Goal: Task Accomplishment & Management: Manage account settings

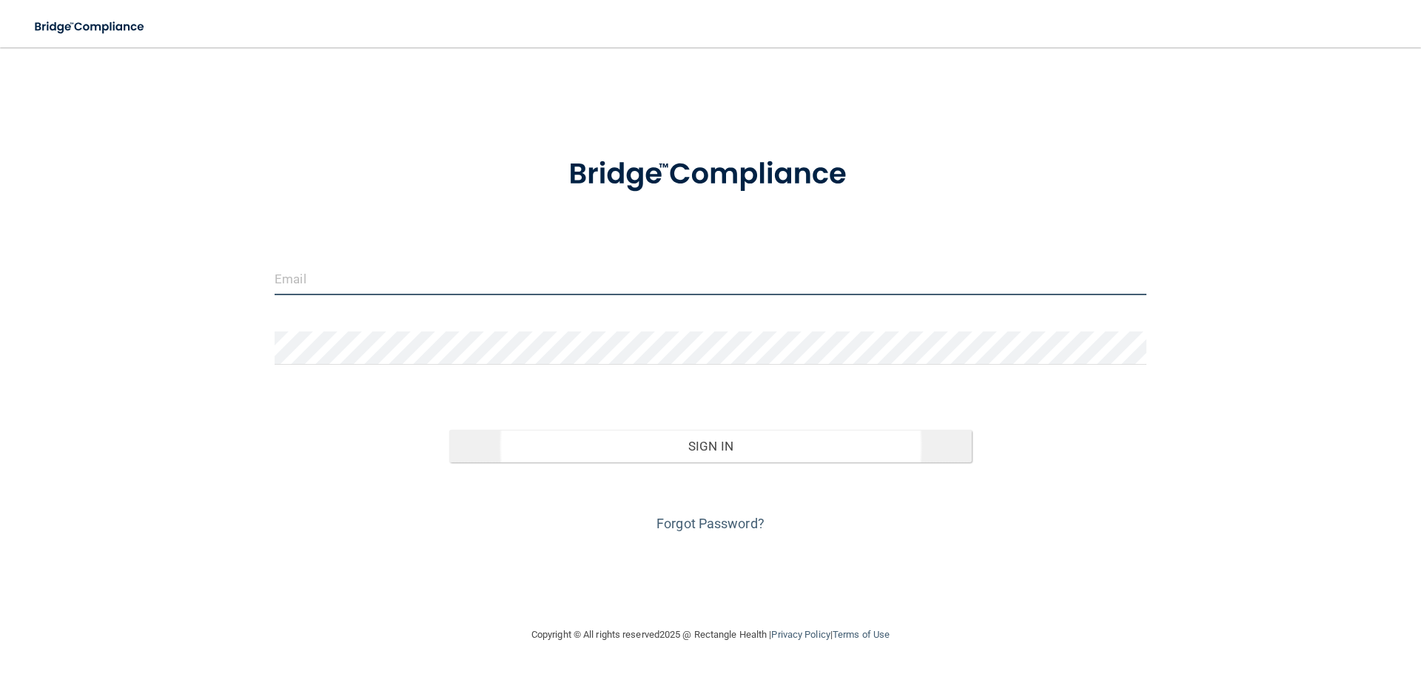
type input "[PERSON_NAME][EMAIL_ADDRESS][DOMAIN_NAME]"
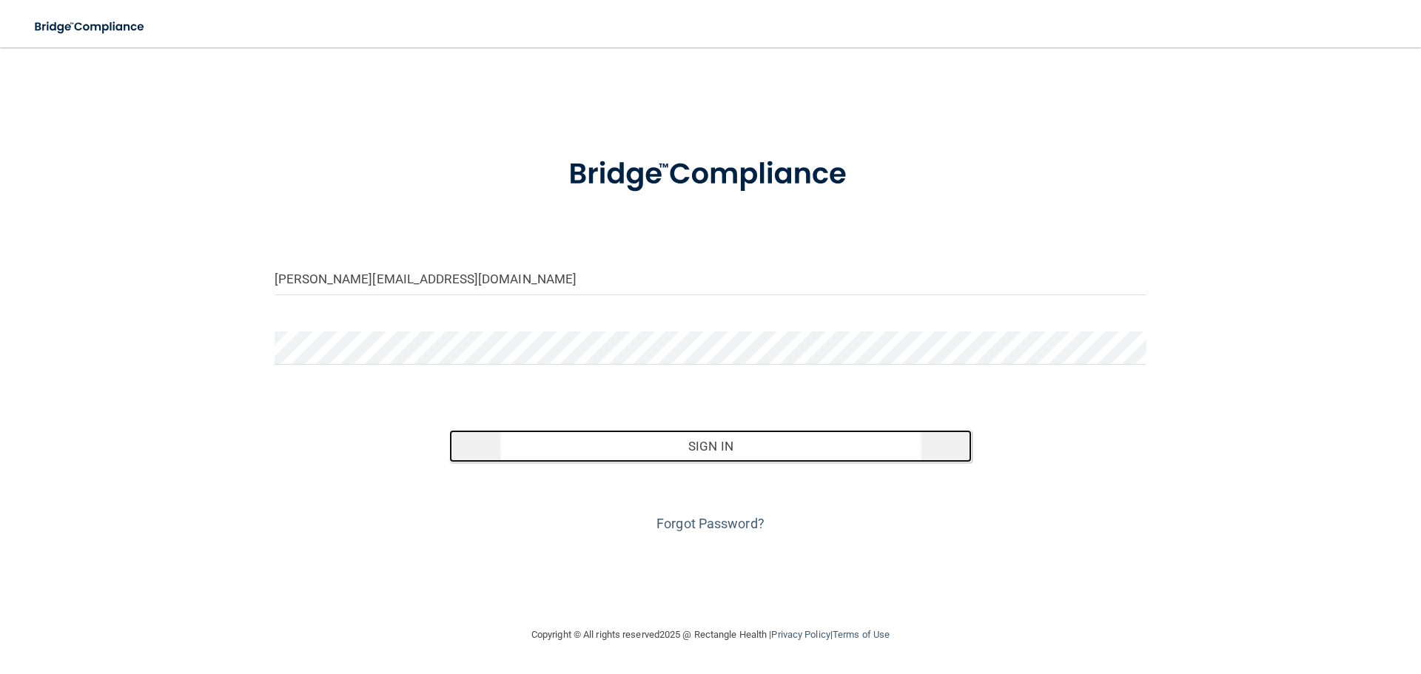
click at [715, 449] on button "Sign In" at bounding box center [710, 446] width 523 height 33
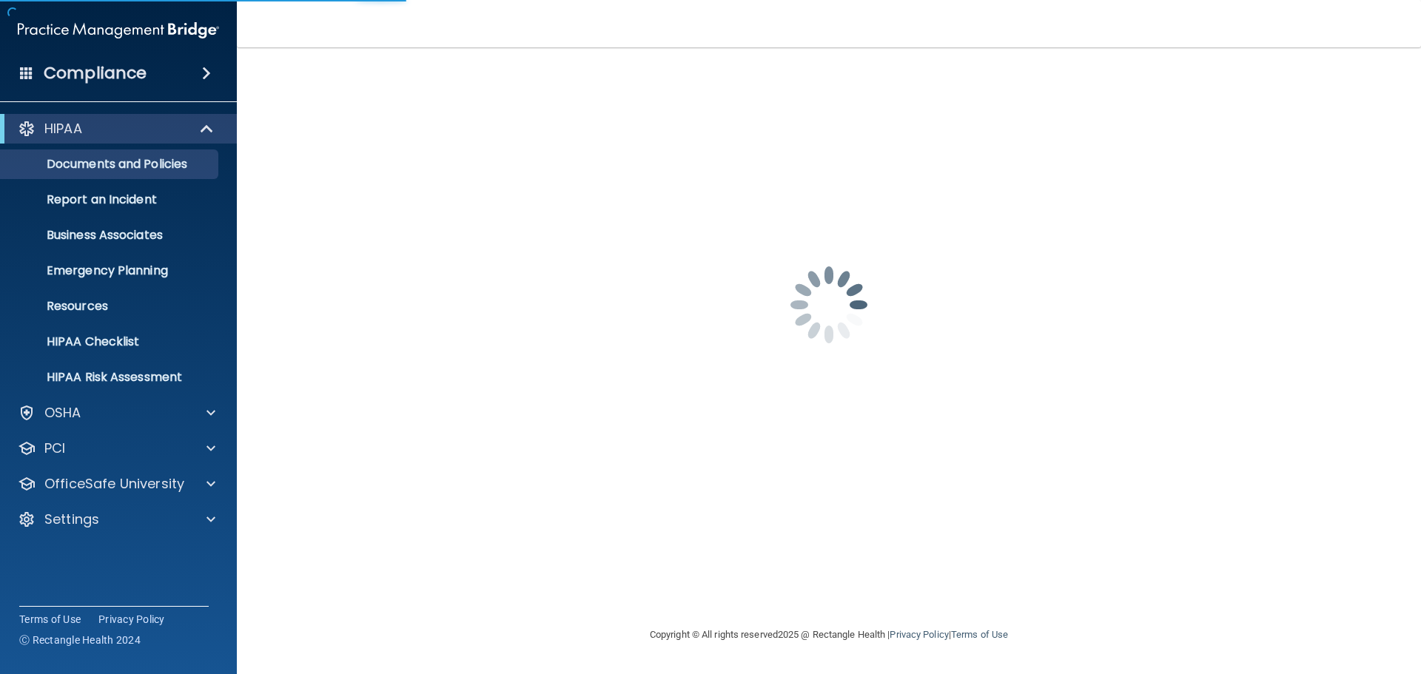
click at [715, 449] on div "[PERSON_NAME][EMAIL_ADDRESS][DOMAIN_NAME] Invalid email/password. You don't hav…" at bounding box center [828, 336] width 1125 height 549
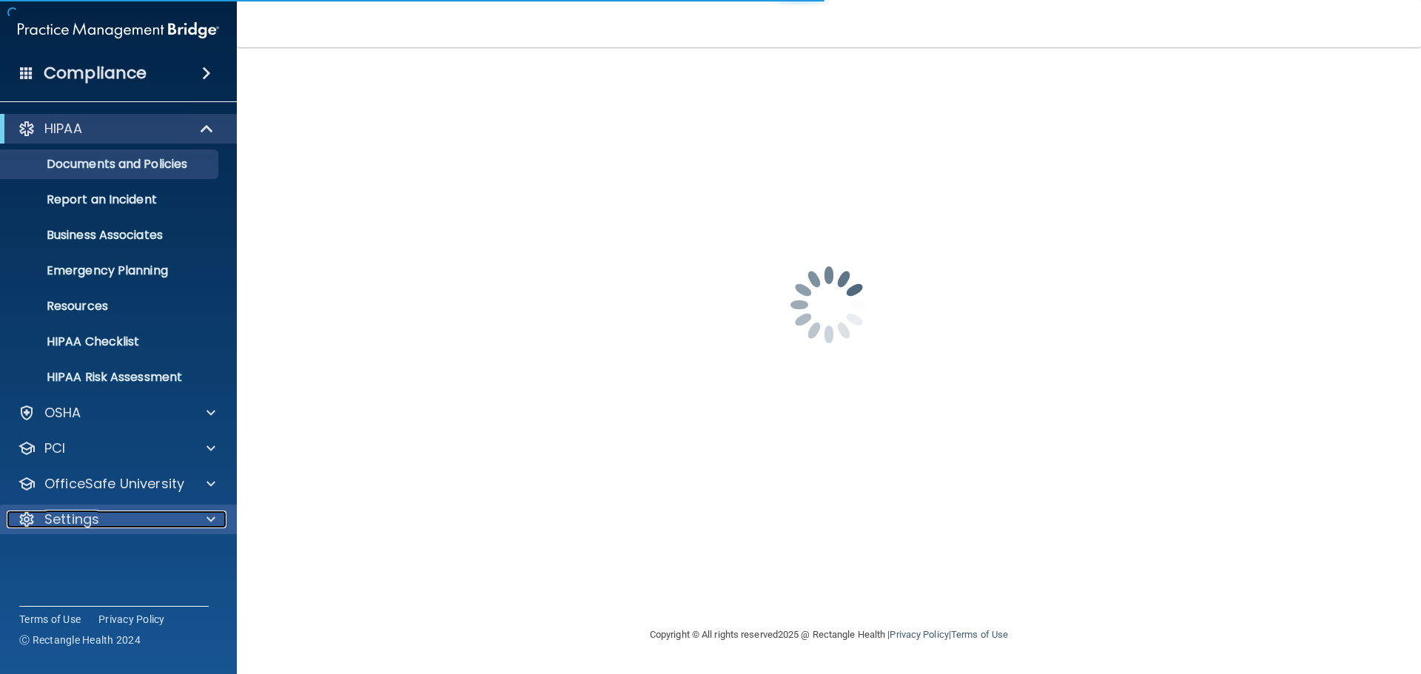
click at [200, 520] on div at bounding box center [208, 520] width 37 height 18
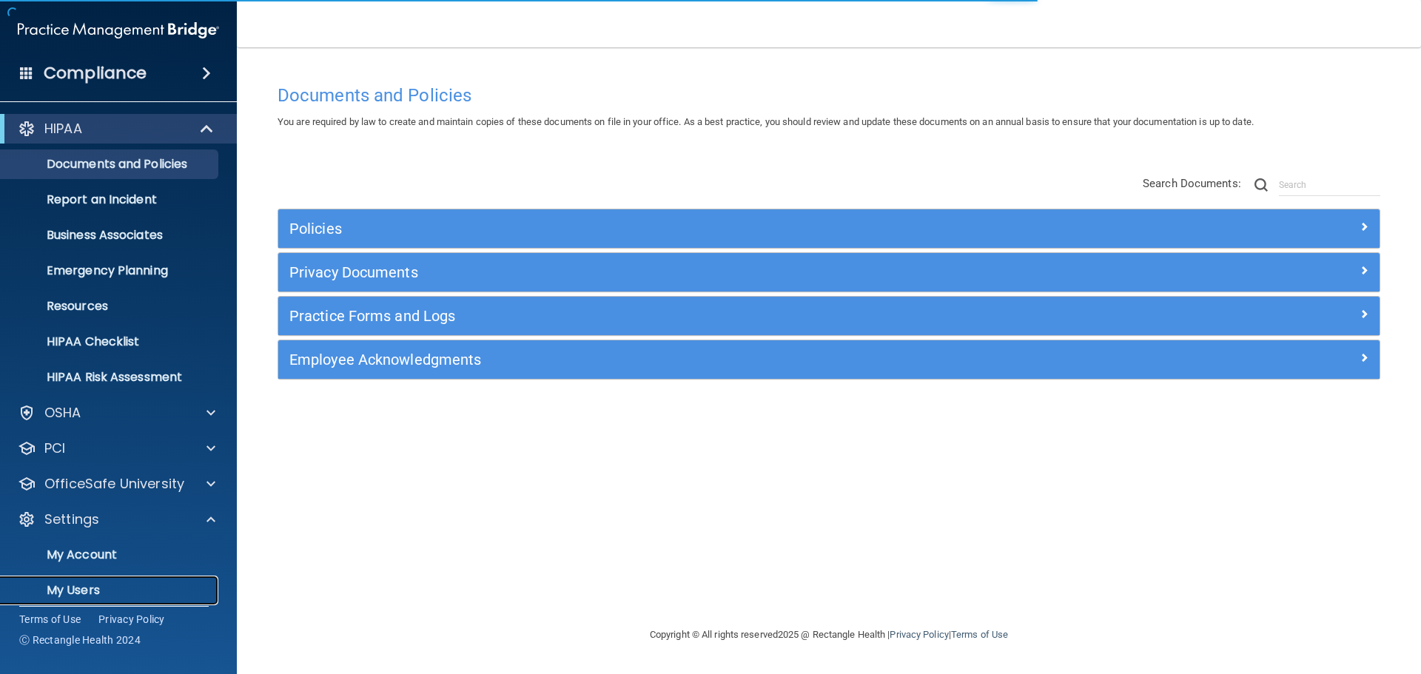
click at [115, 588] on p "My Users" at bounding box center [111, 590] width 202 height 15
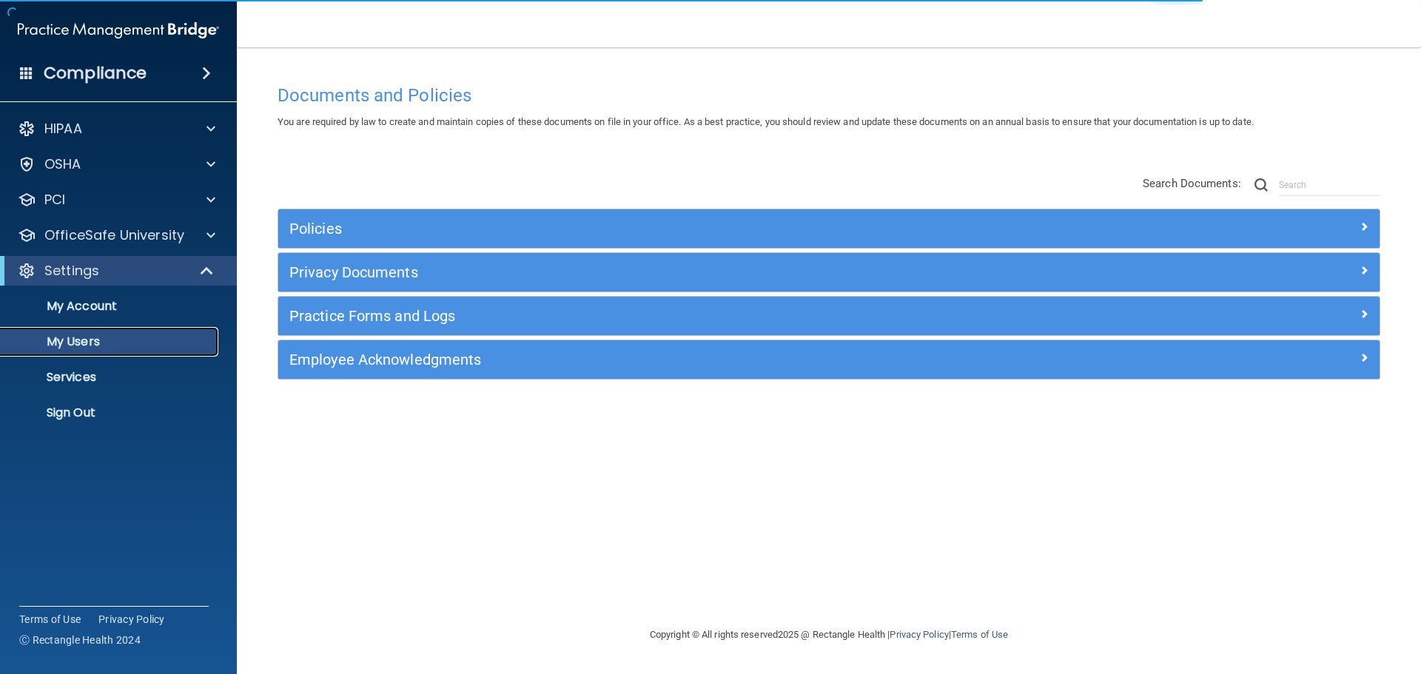
select select "20"
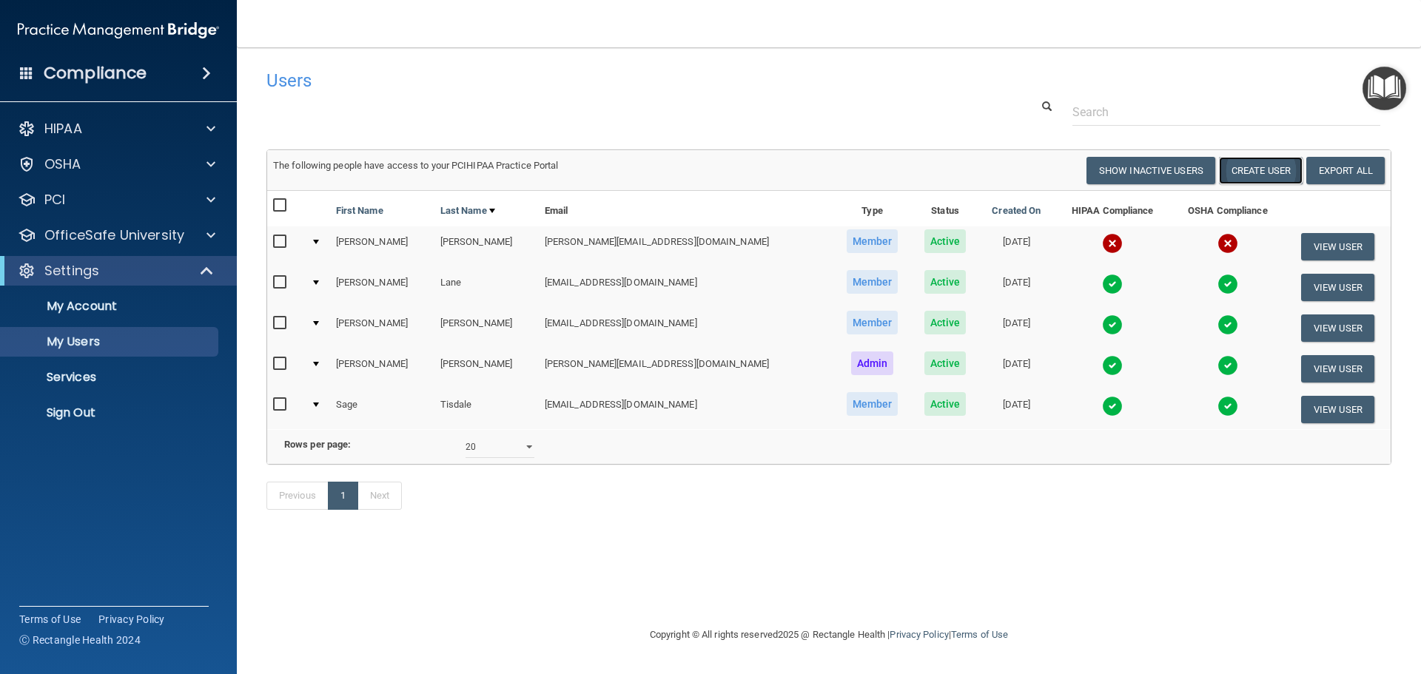
click at [1277, 172] on button "Create User" at bounding box center [1261, 170] width 84 height 27
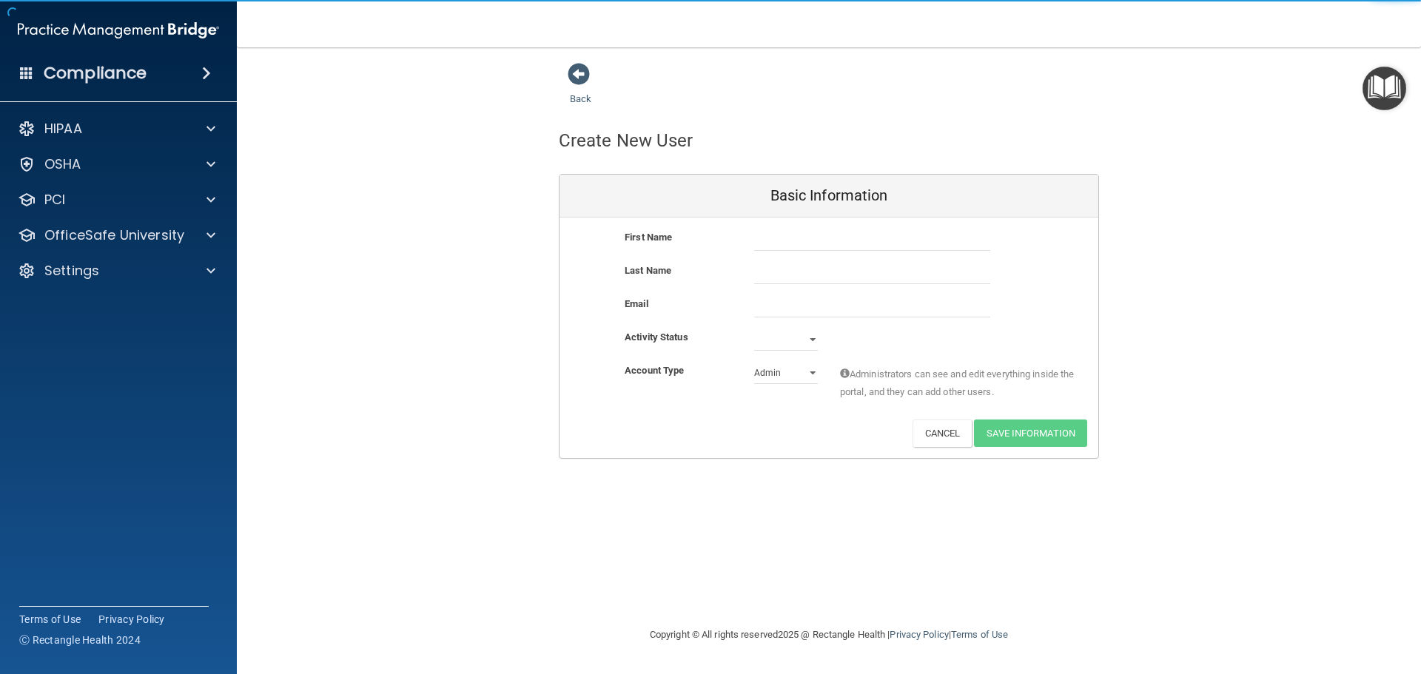
click at [745, 232] on div at bounding box center [872, 240] width 258 height 22
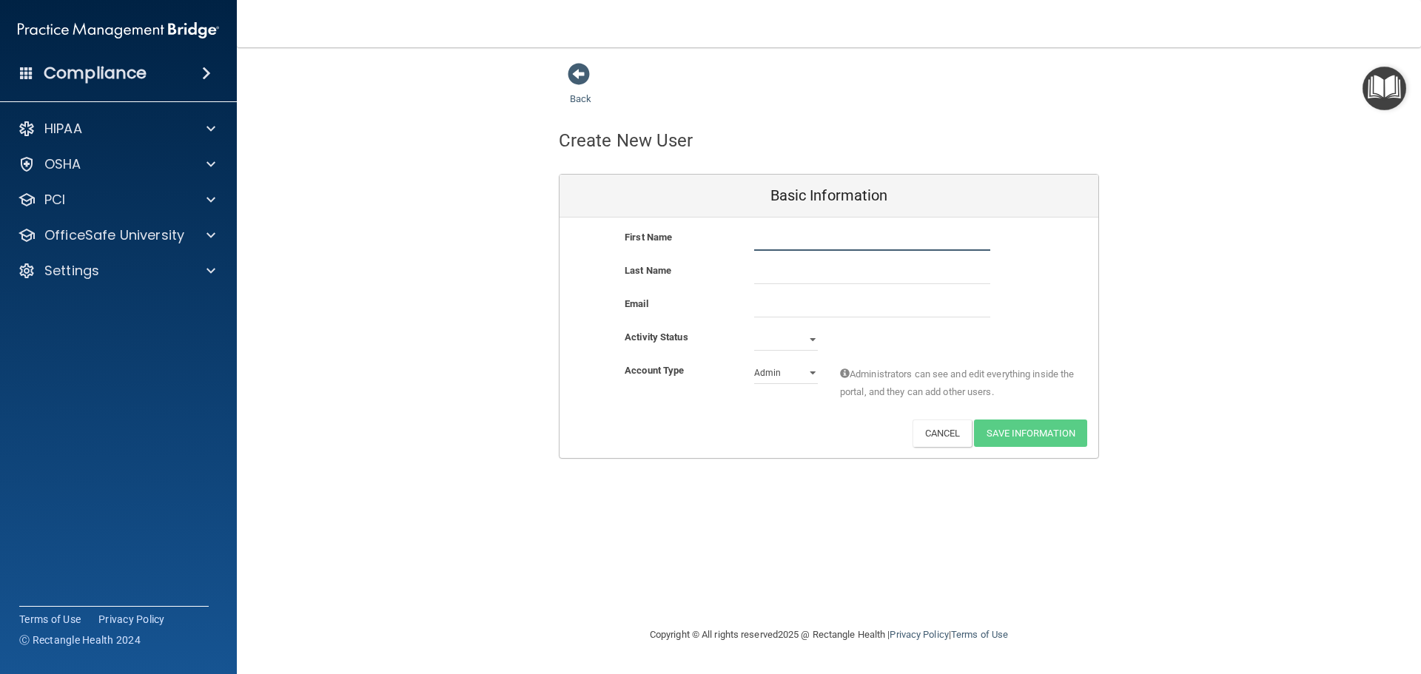
click at [794, 241] on input "text" at bounding box center [872, 240] width 236 height 22
type input "Kera"
click at [810, 281] on input "text" at bounding box center [872, 273] width 236 height 22
type input "[PERSON_NAME]"
click at [829, 309] on input "email" at bounding box center [872, 306] width 236 height 22
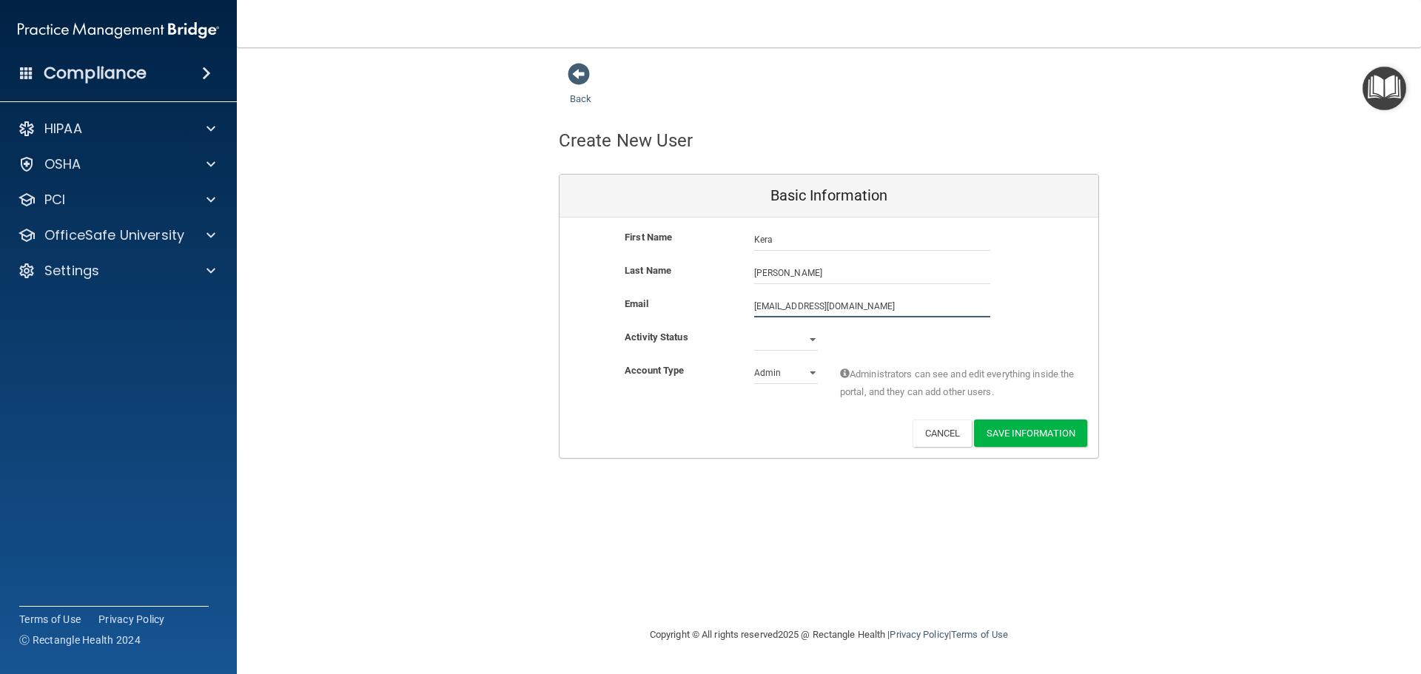
type input "[EMAIL_ADDRESS][DOMAIN_NAME]"
click at [813, 371] on select "Admin Member" at bounding box center [786, 373] width 64 height 22
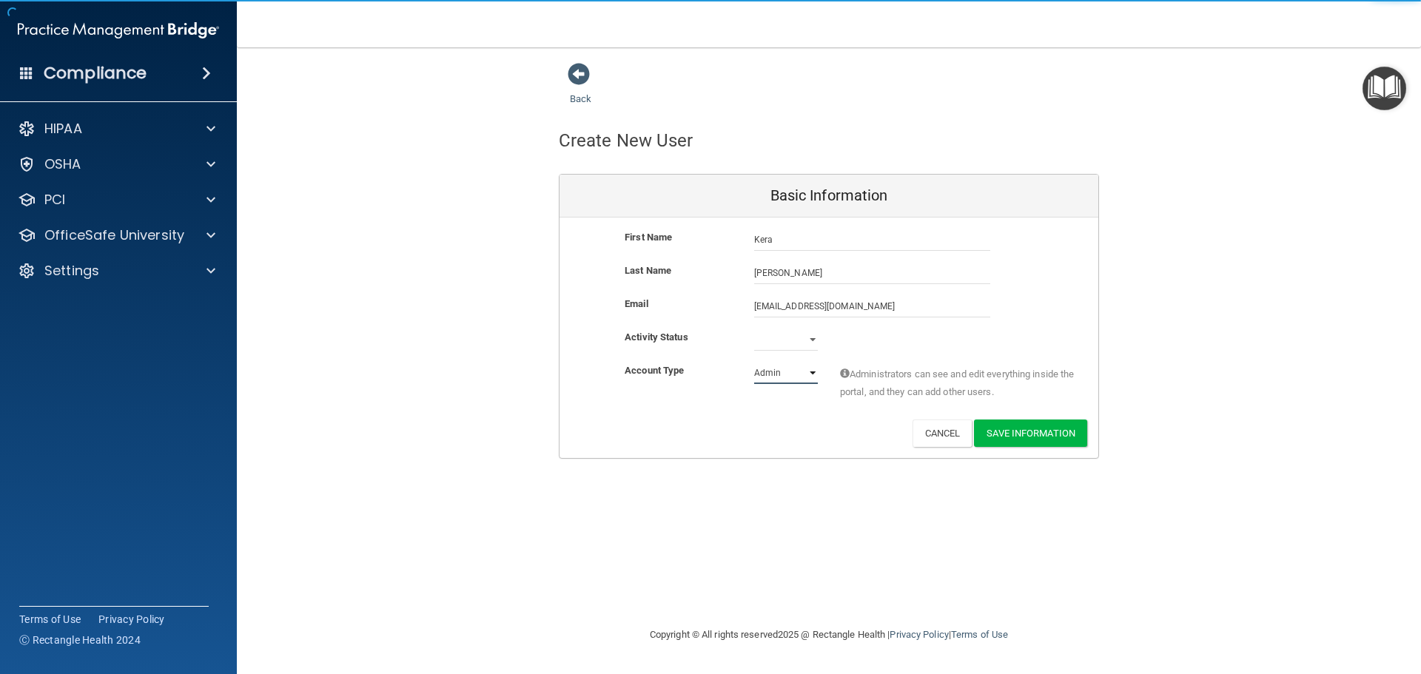
select select "practice_member"
click at [754, 362] on select "Admin Member" at bounding box center [786, 373] width 64 height 22
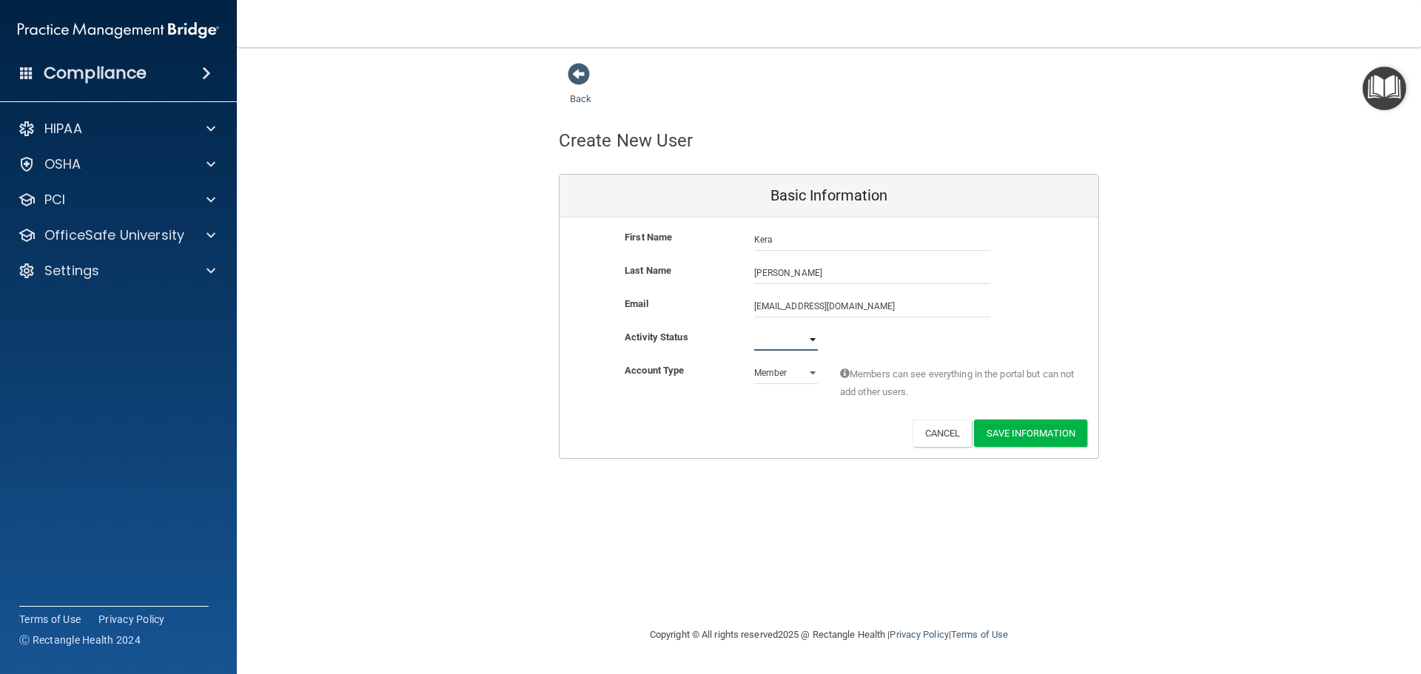
click at [812, 335] on select "Active Inactive" at bounding box center [786, 340] width 64 height 22
select select "active"
click at [754, 329] on select "Active Inactive" at bounding box center [786, 340] width 64 height 22
click at [1005, 426] on button "Save Information" at bounding box center [1030, 433] width 113 height 27
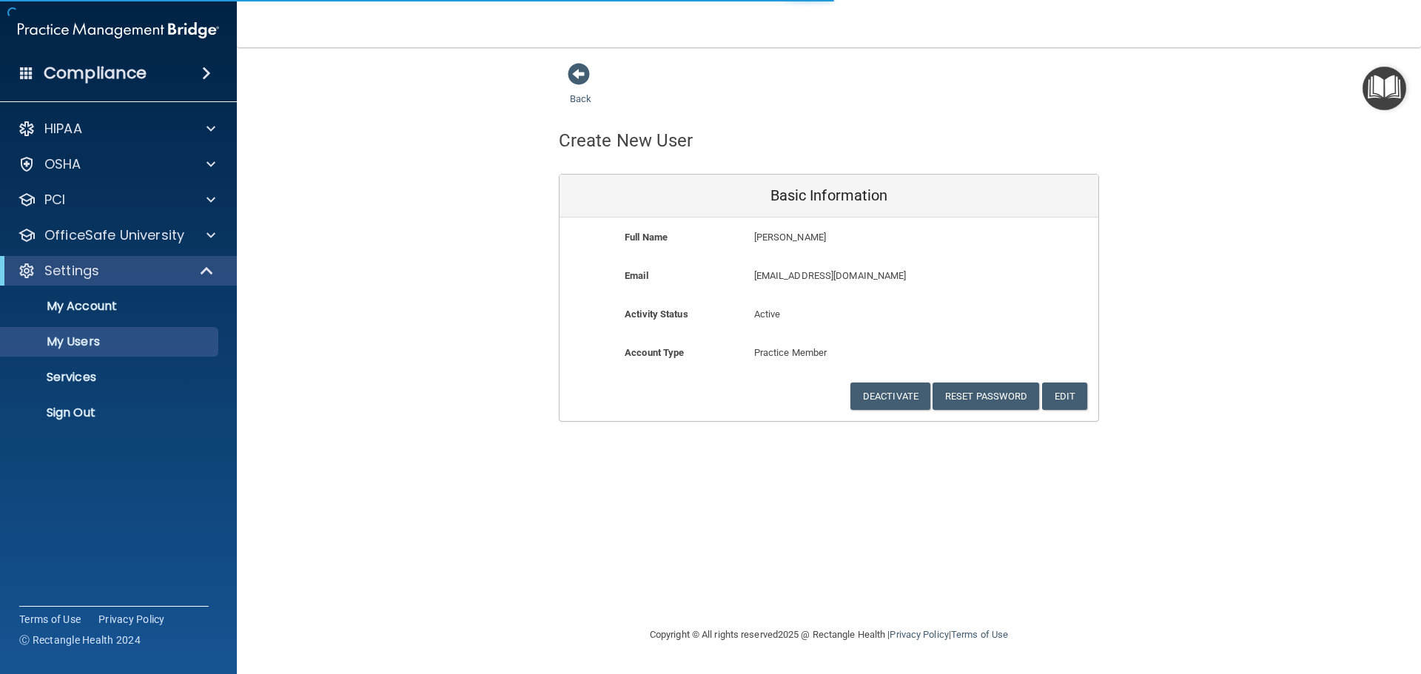
select select "20"
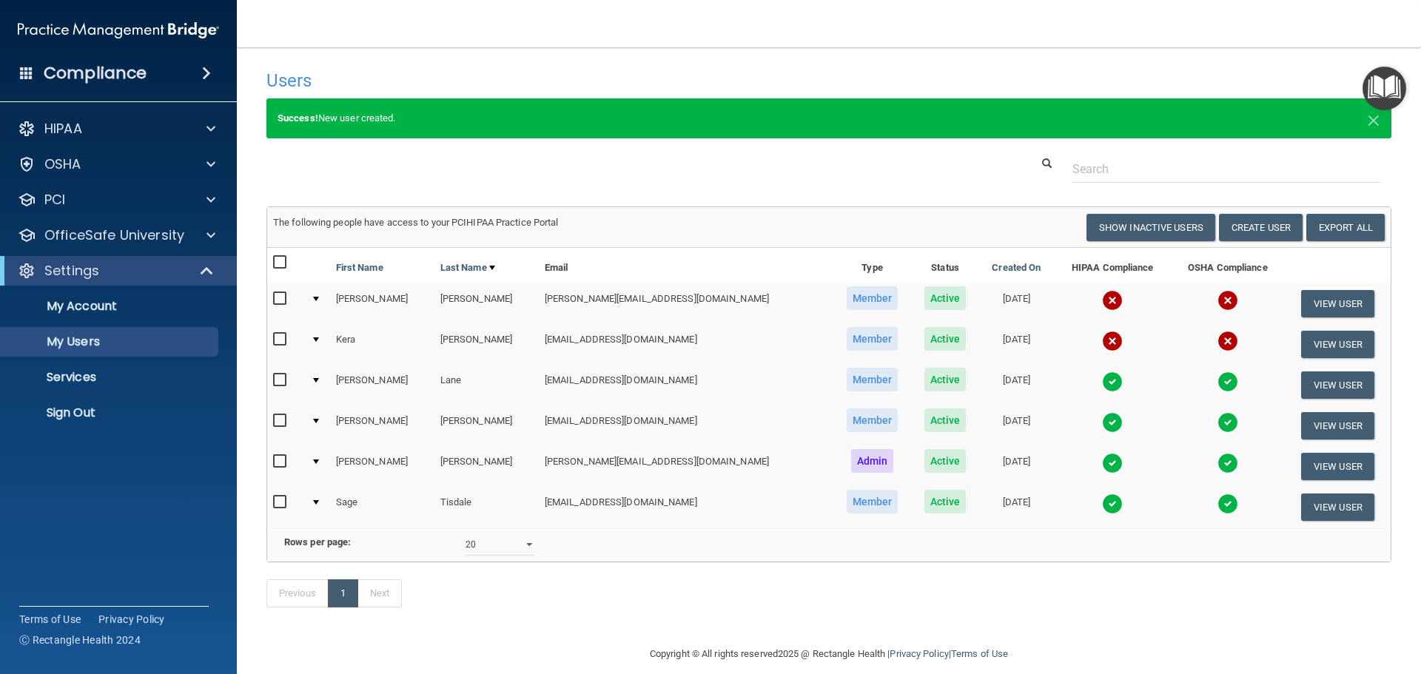
click at [281, 341] on input "checkbox" at bounding box center [281, 340] width 17 height 12
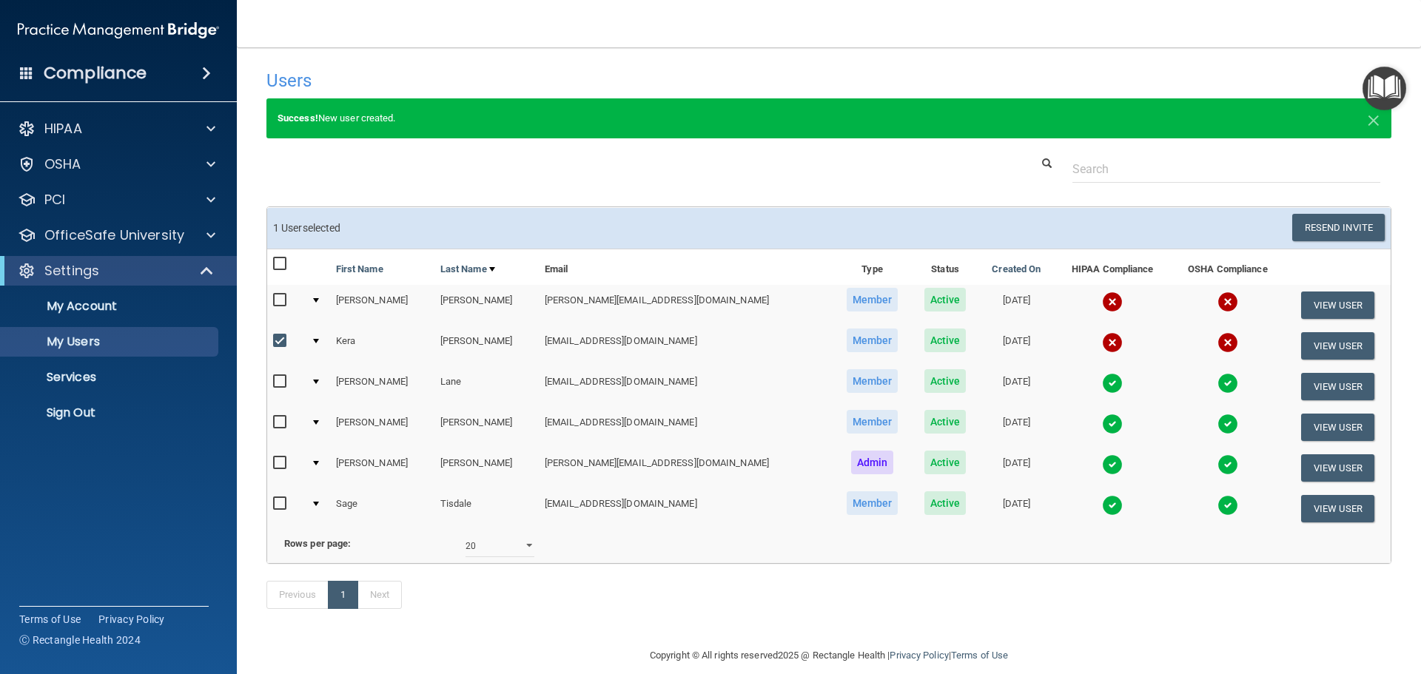
click at [283, 338] on input "checkbox" at bounding box center [281, 341] width 17 height 12
checkbox input "false"
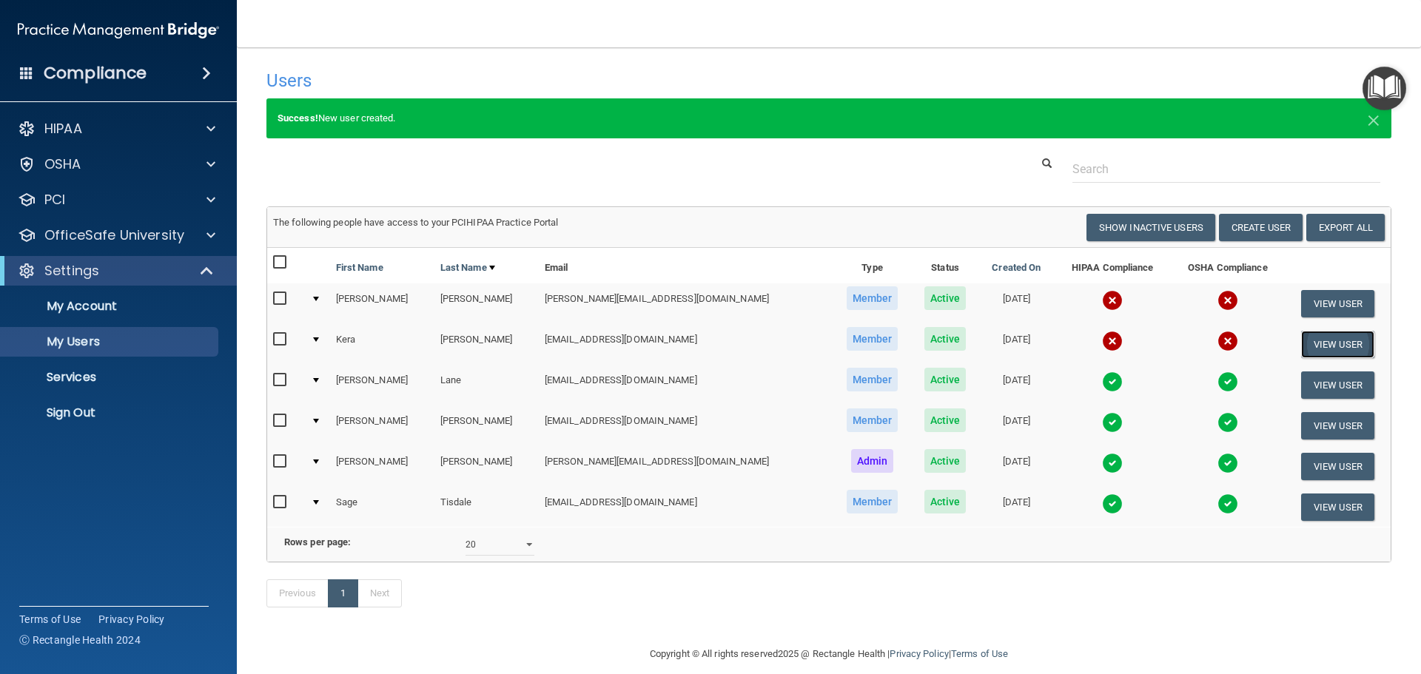
click at [1312, 338] on button "View User" at bounding box center [1337, 344] width 73 height 27
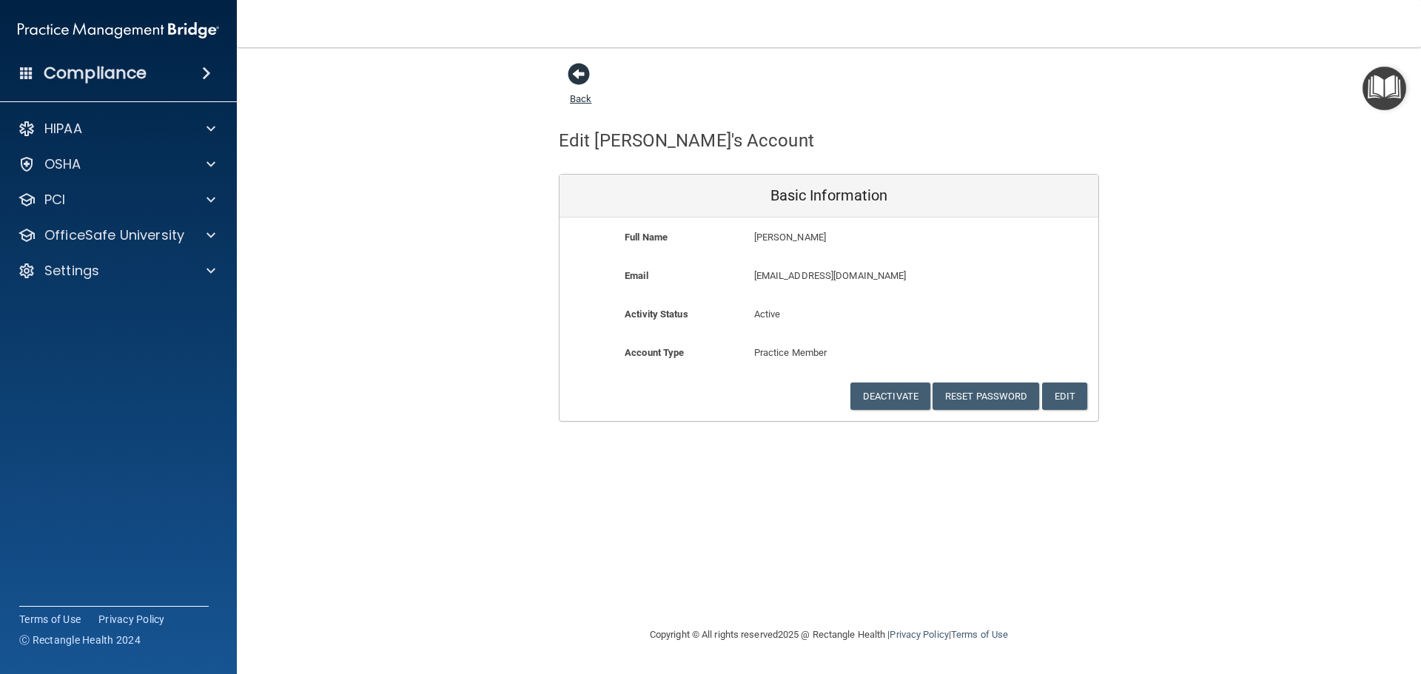
click at [585, 75] on span at bounding box center [579, 74] width 22 height 22
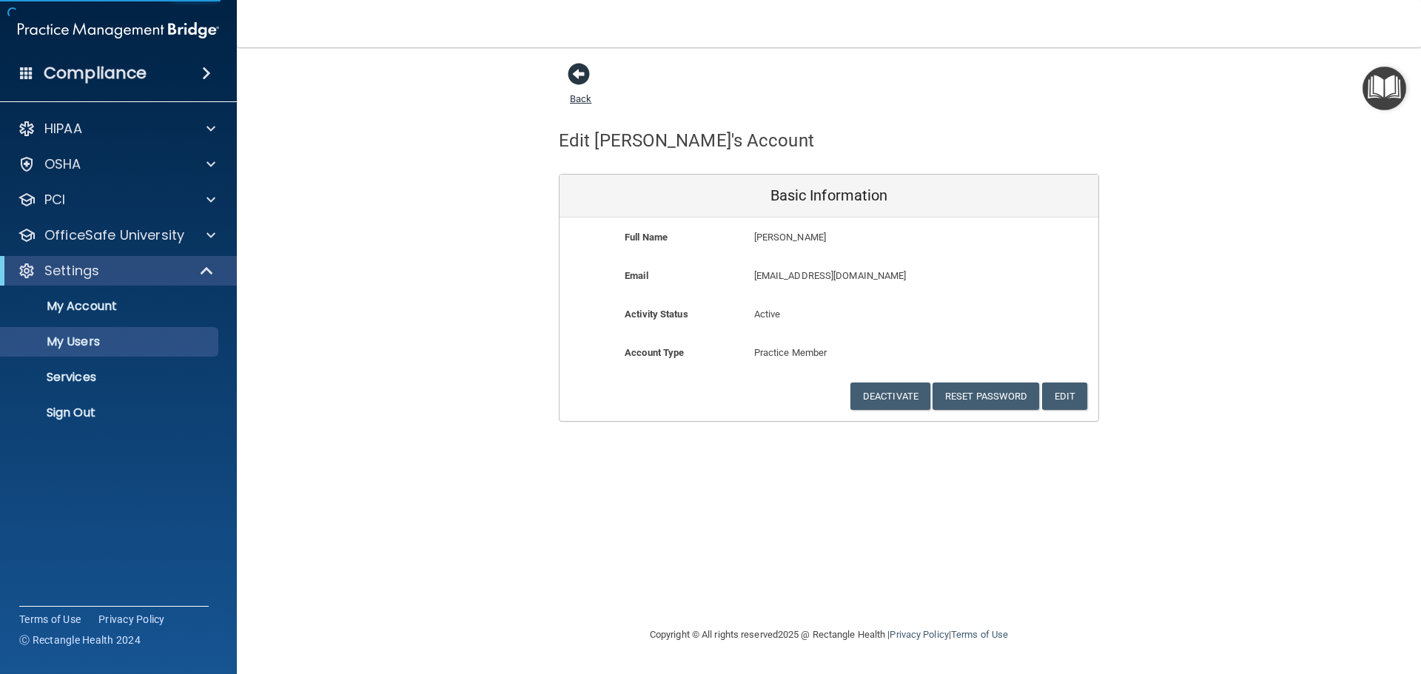
click at [576, 73] on span at bounding box center [579, 74] width 22 height 22
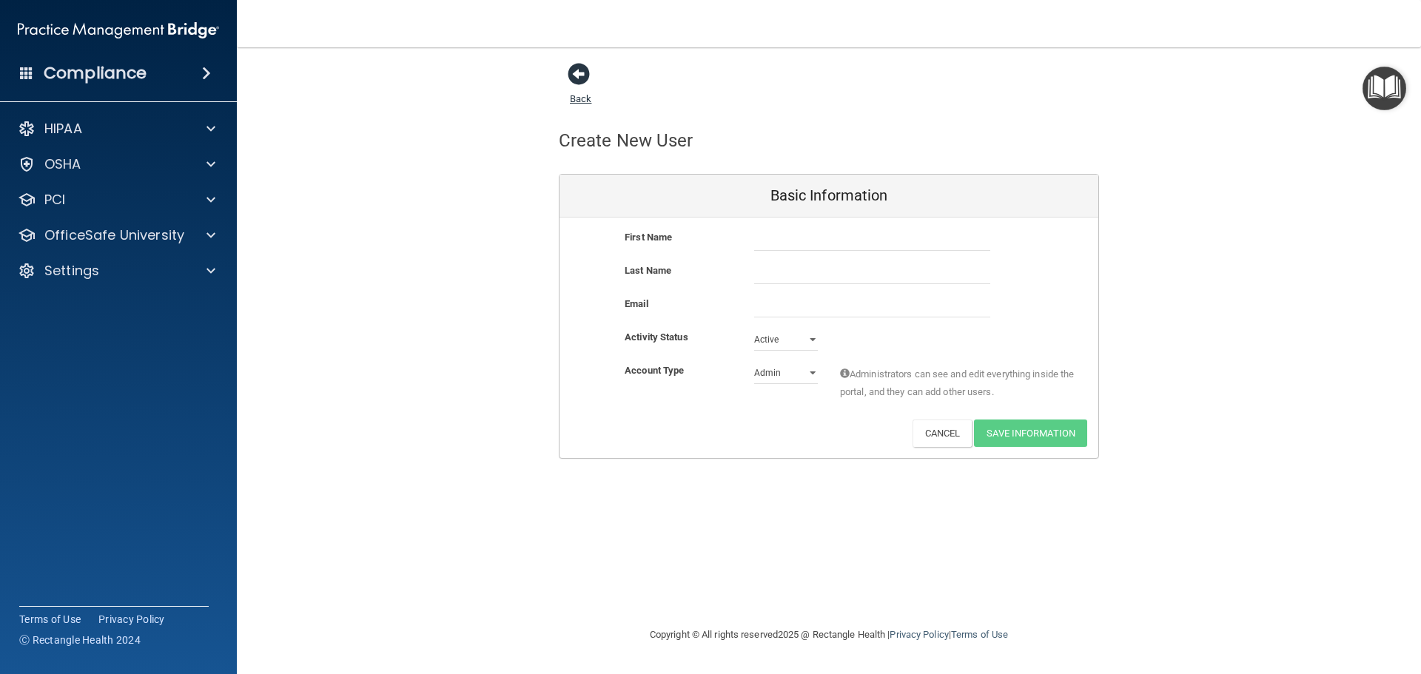
click at [582, 73] on span at bounding box center [579, 74] width 22 height 22
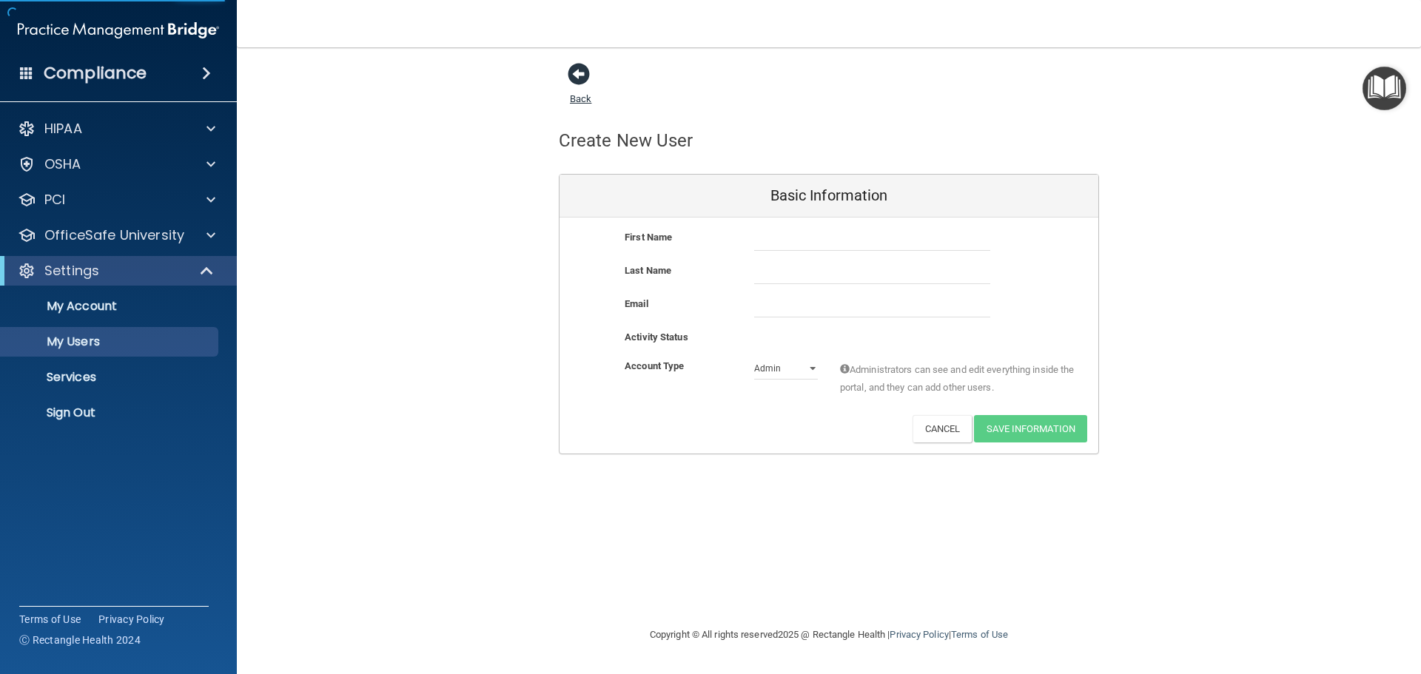
select select "20"
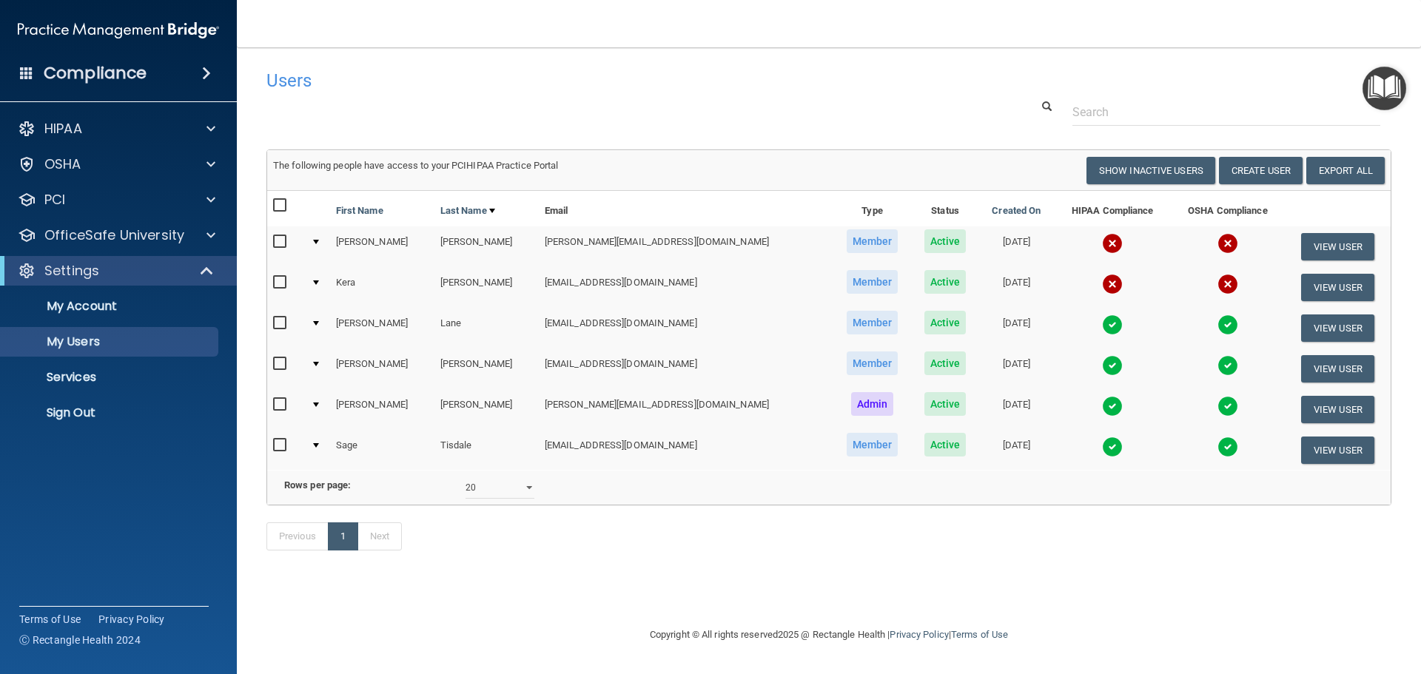
click at [283, 283] on input "checkbox" at bounding box center [281, 283] width 17 height 12
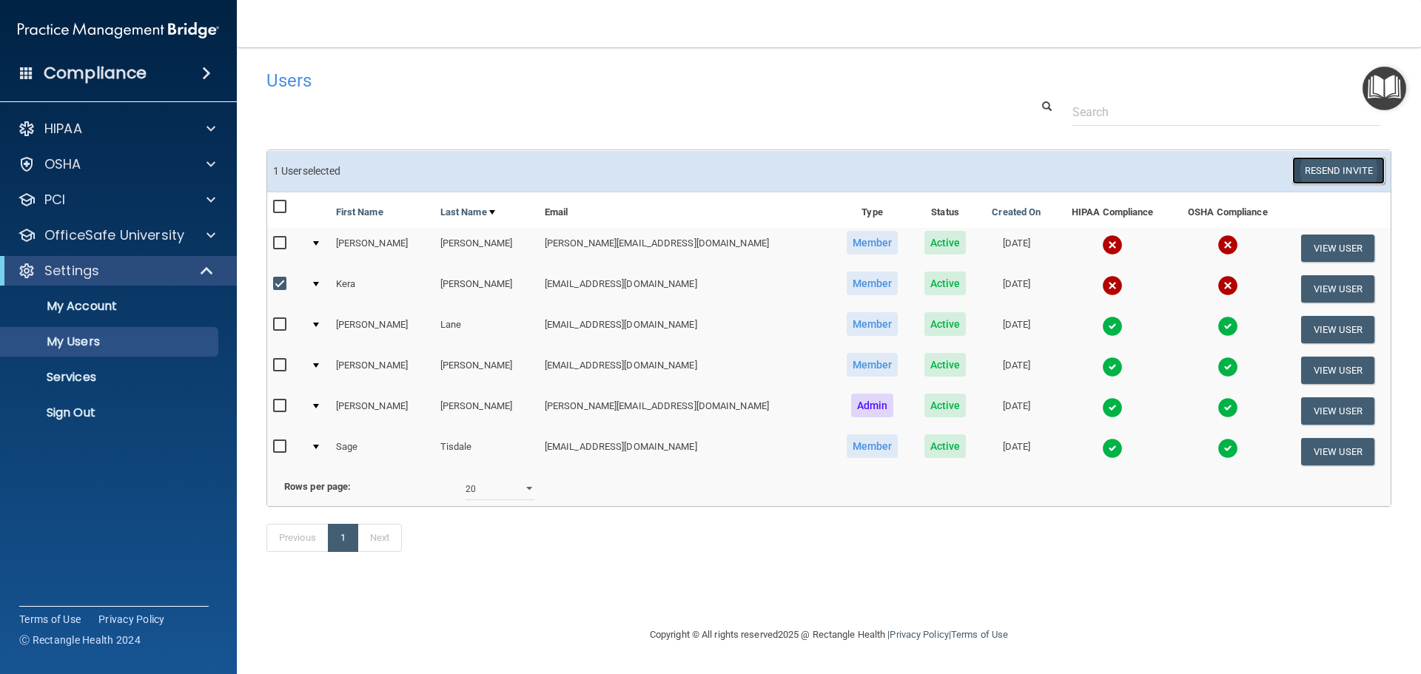
click at [1340, 166] on button "Resend Invite" at bounding box center [1338, 170] width 93 height 27
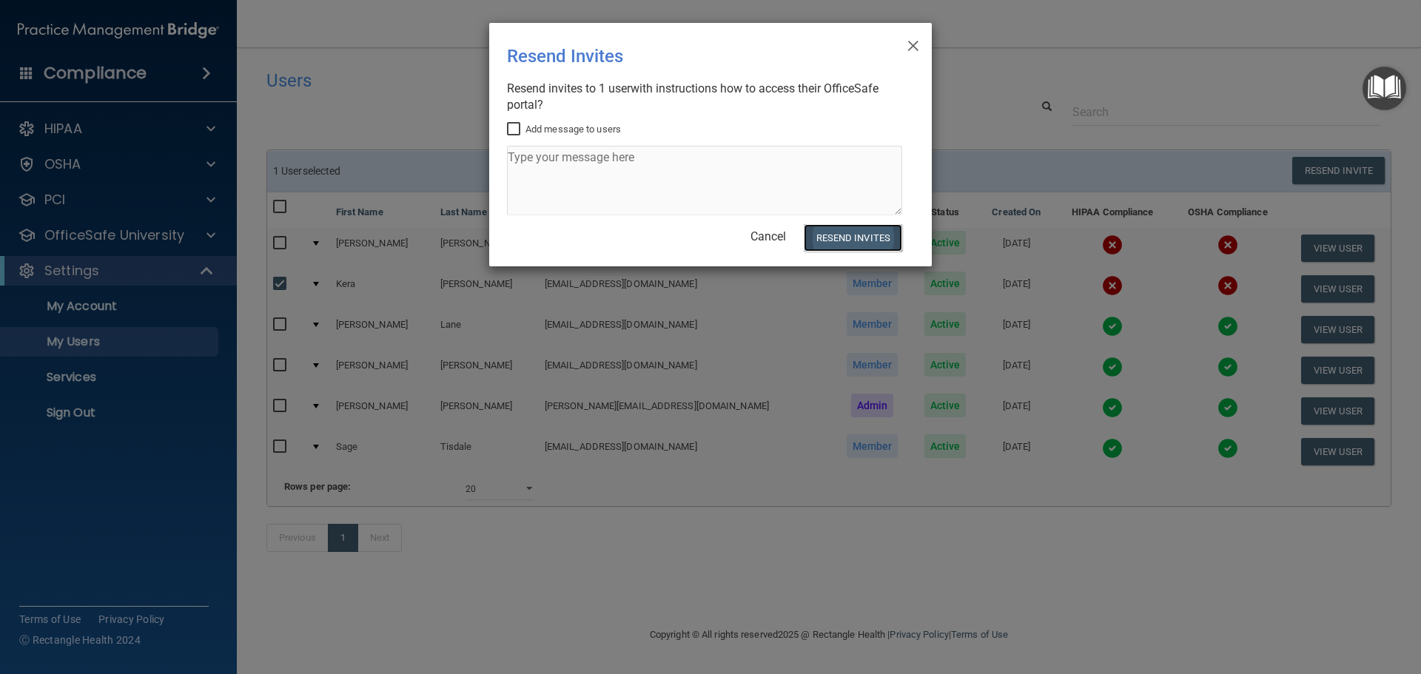
click at [842, 236] on button "Resend Invites" at bounding box center [853, 237] width 98 height 27
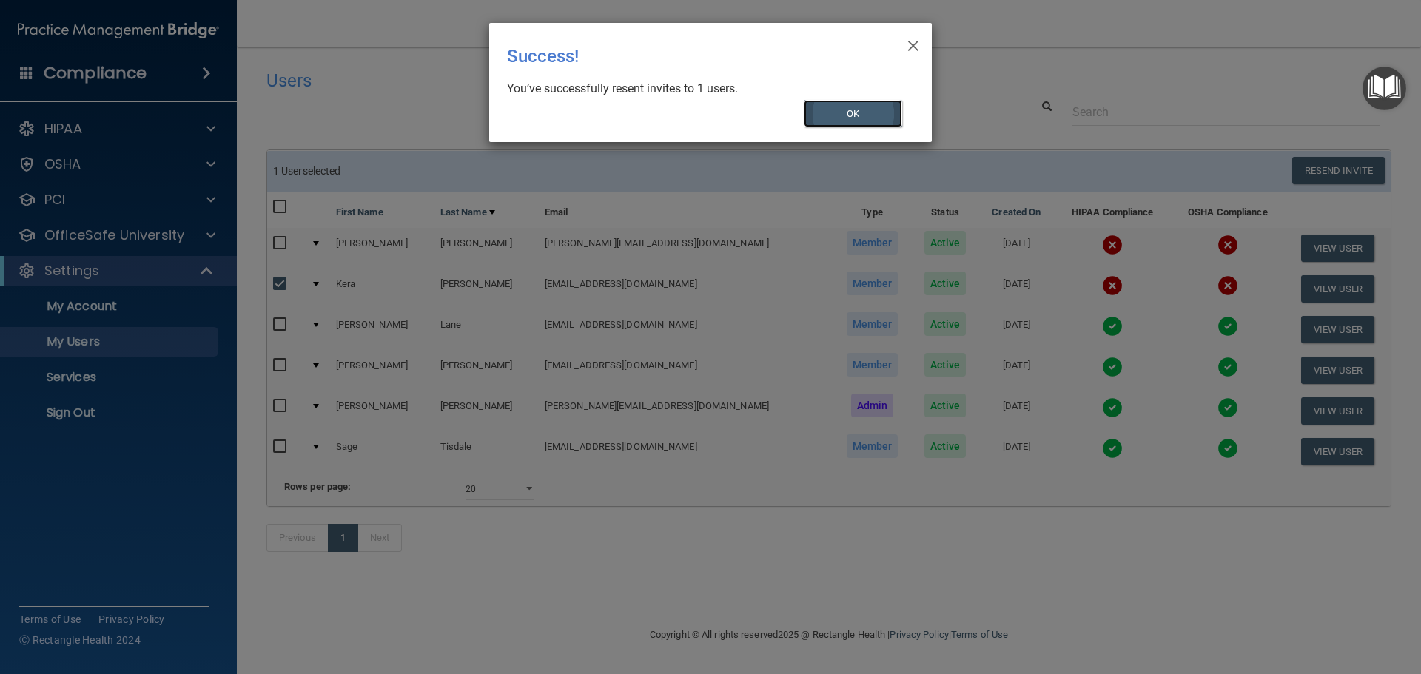
click at [873, 110] on button "OK" at bounding box center [853, 113] width 99 height 27
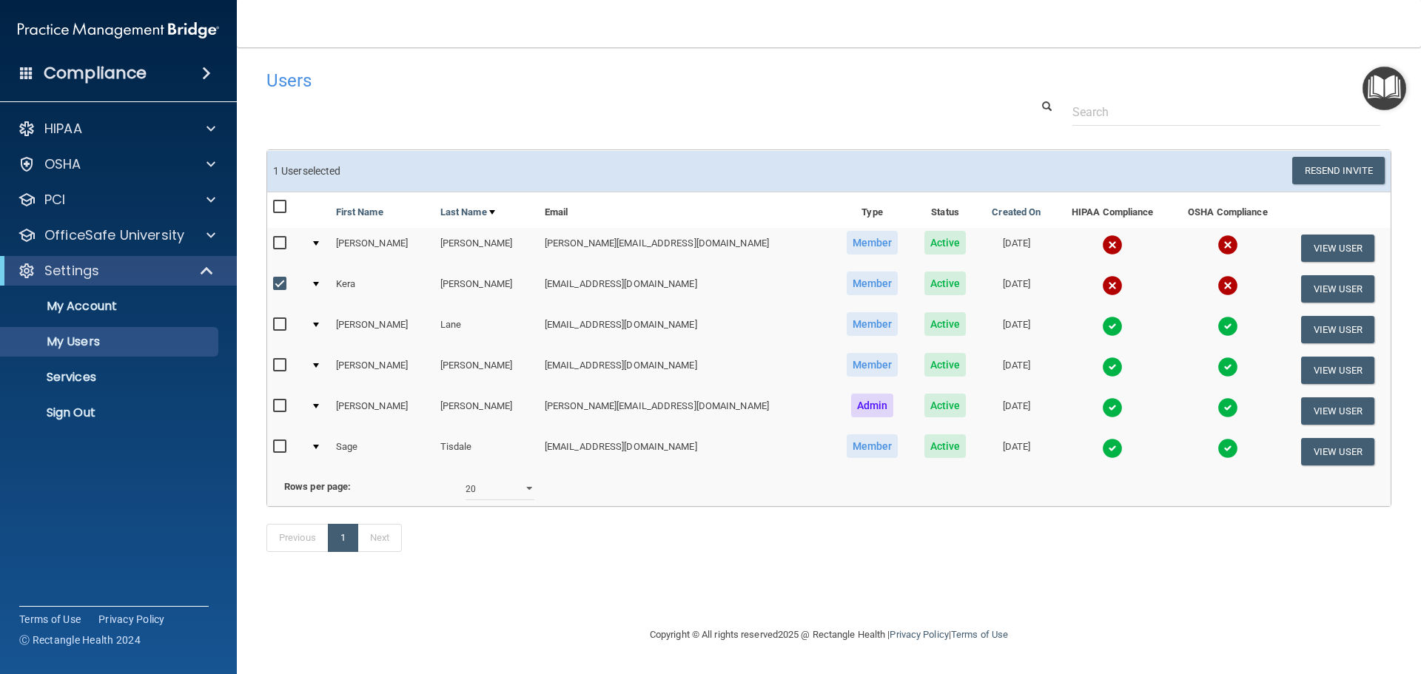
click at [281, 284] on input "checkbox" at bounding box center [281, 284] width 17 height 12
checkbox input "false"
